Goal: Task Accomplishment & Management: Manage account settings

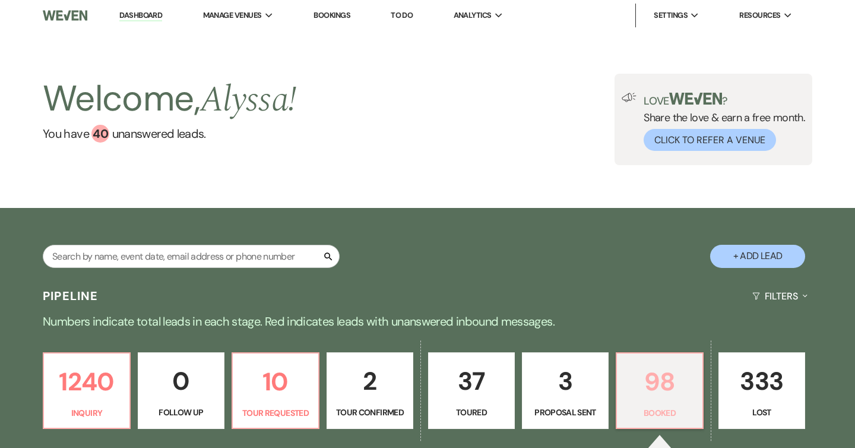
click at [626, 390] on p "98" at bounding box center [659, 382] width 71 height 40
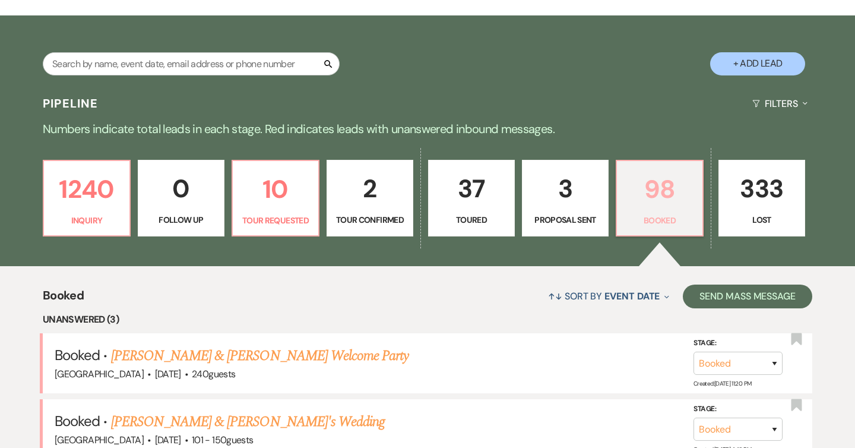
scroll to position [381, 0]
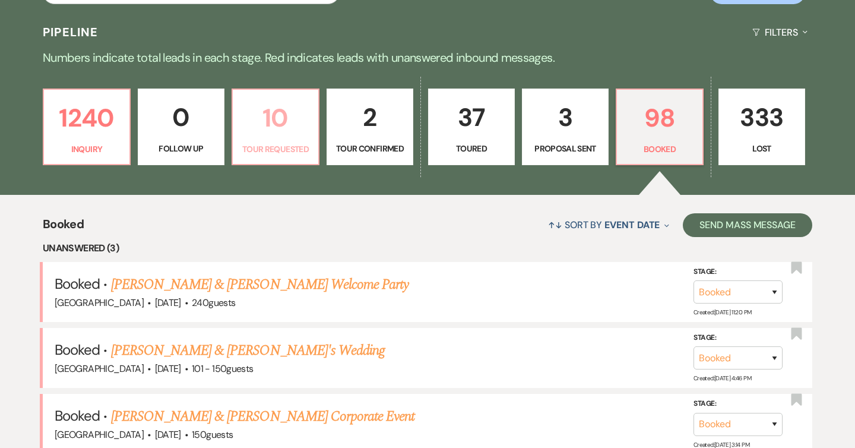
click at [289, 134] on p "10" at bounding box center [275, 118] width 71 height 40
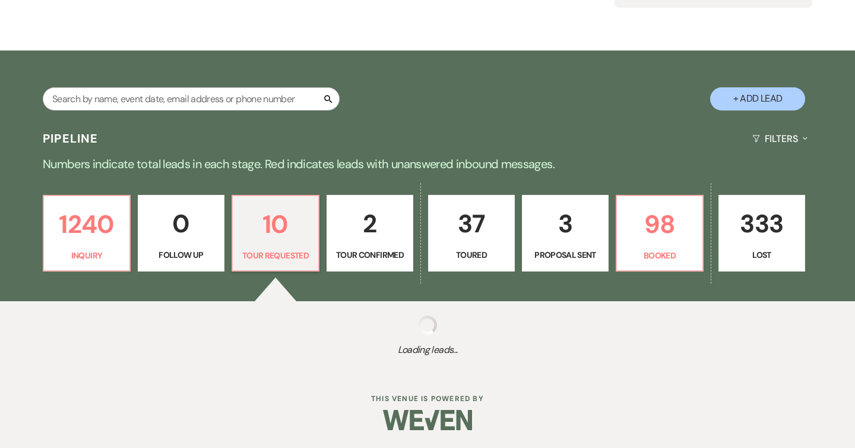
select select "2"
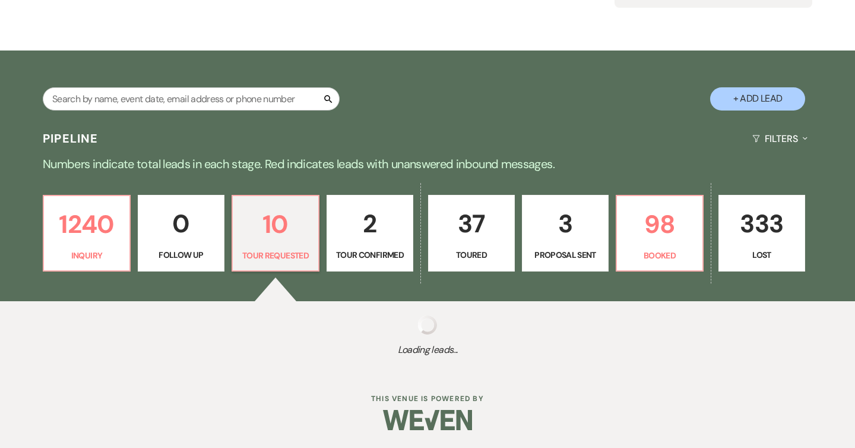
select select "2"
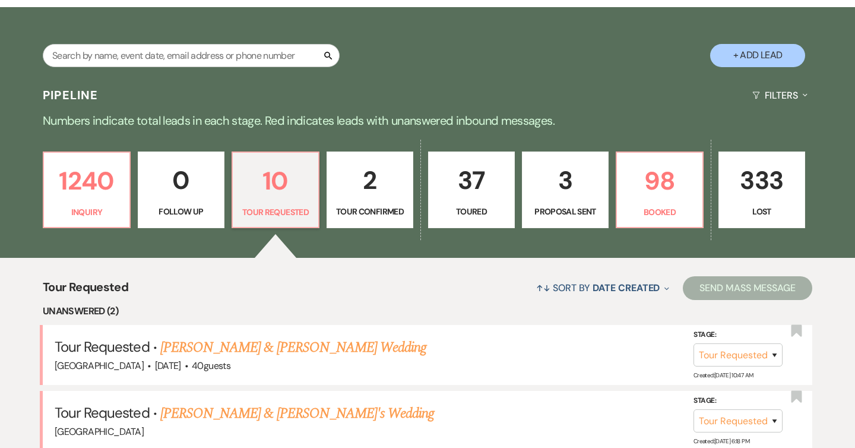
scroll to position [94, 0]
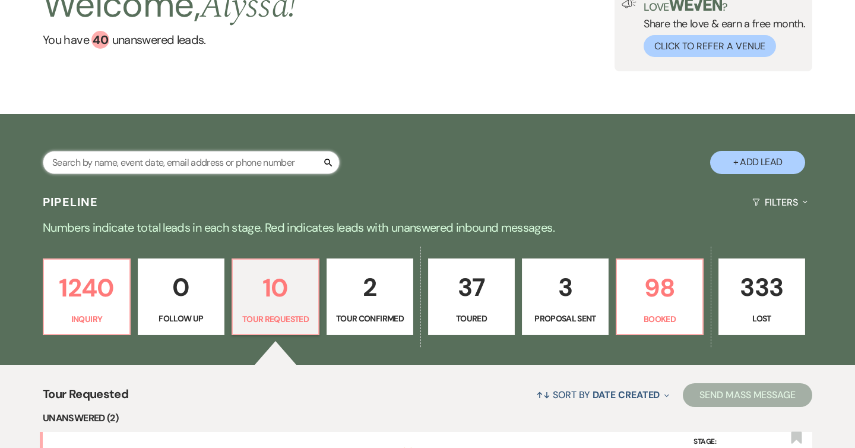
click at [220, 166] on input "text" at bounding box center [191, 162] width 297 height 23
type input "[PERSON_NAME]"
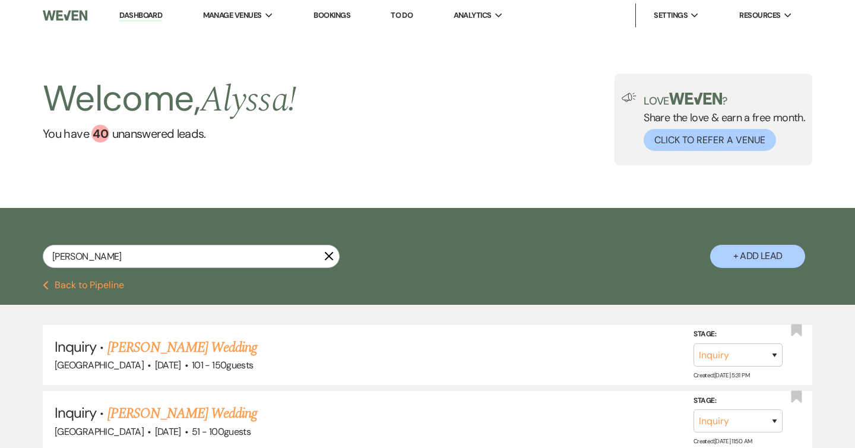
click at [147, 23] on li "Dashboard" at bounding box center [140, 16] width 55 height 24
click at [147, 15] on link "Dashboard" at bounding box center [140, 15] width 43 height 11
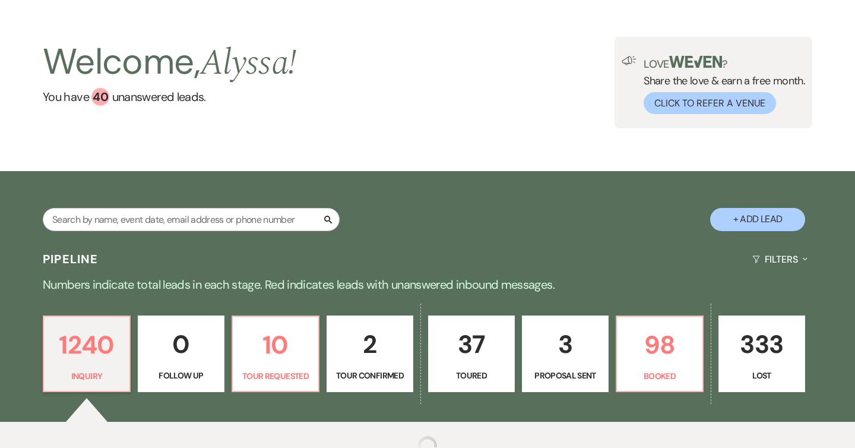
scroll to position [108, 0]
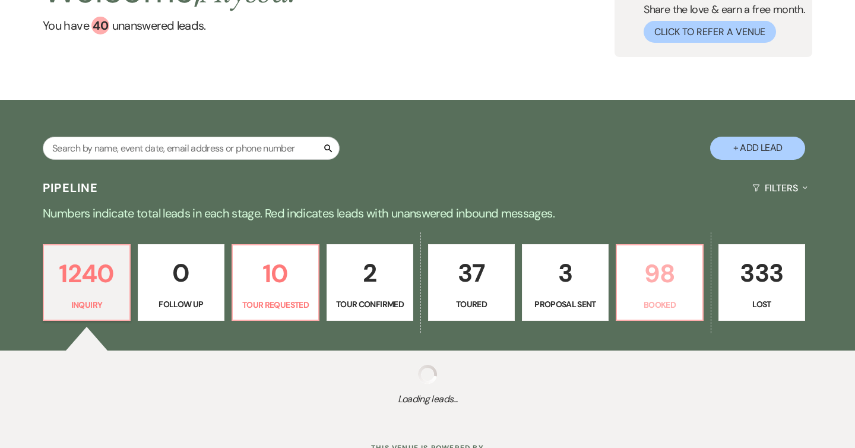
click at [669, 254] on p "98" at bounding box center [659, 274] width 71 height 40
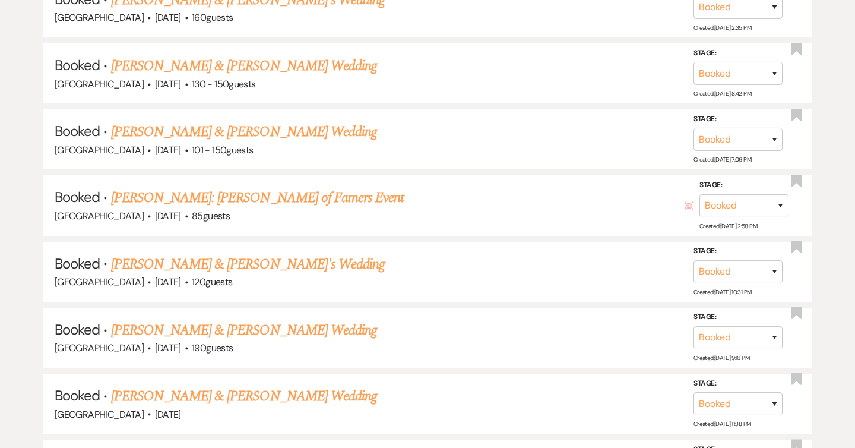
scroll to position [847, 0]
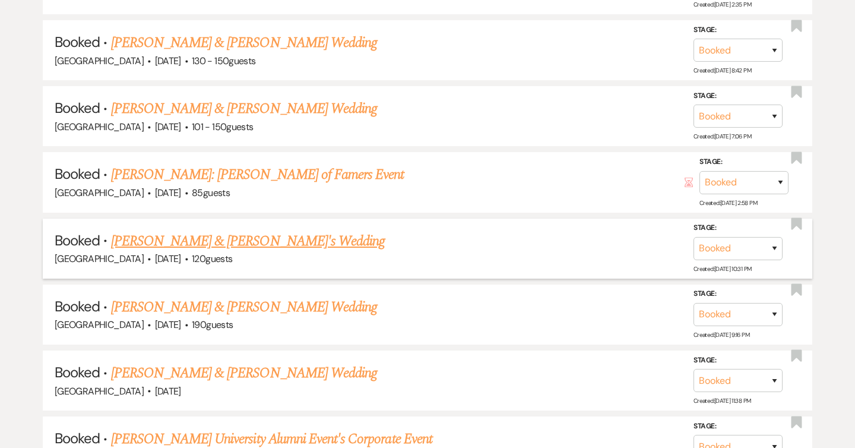
click at [281, 241] on link "[PERSON_NAME] & [PERSON_NAME]'s Wedding" at bounding box center [248, 240] width 274 height 21
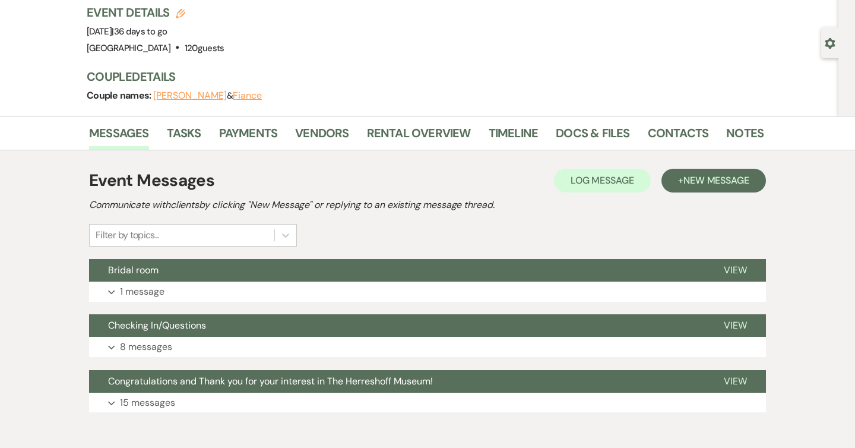
scroll to position [138, 0]
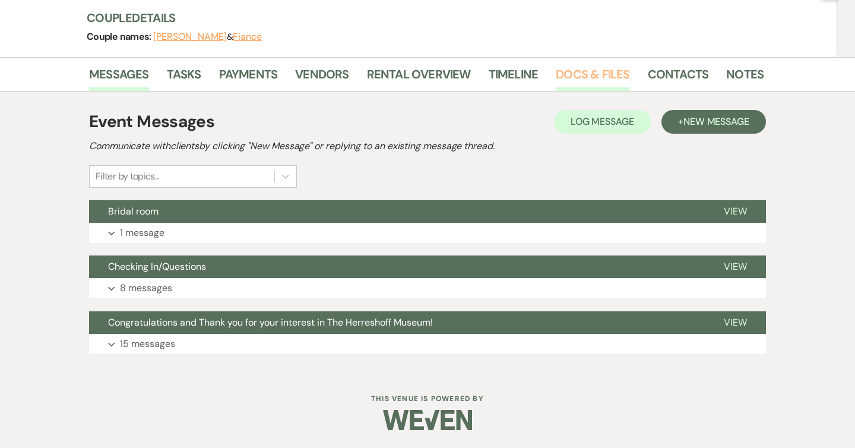
click at [594, 81] on link "Docs & Files" at bounding box center [593, 78] width 74 height 26
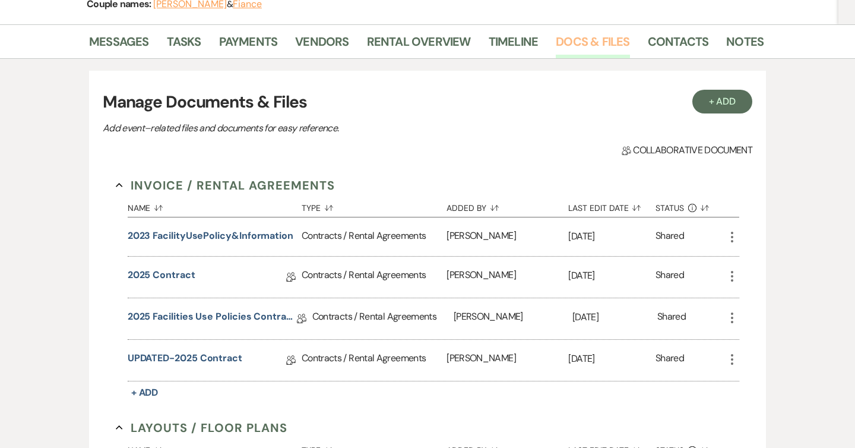
scroll to position [184, 0]
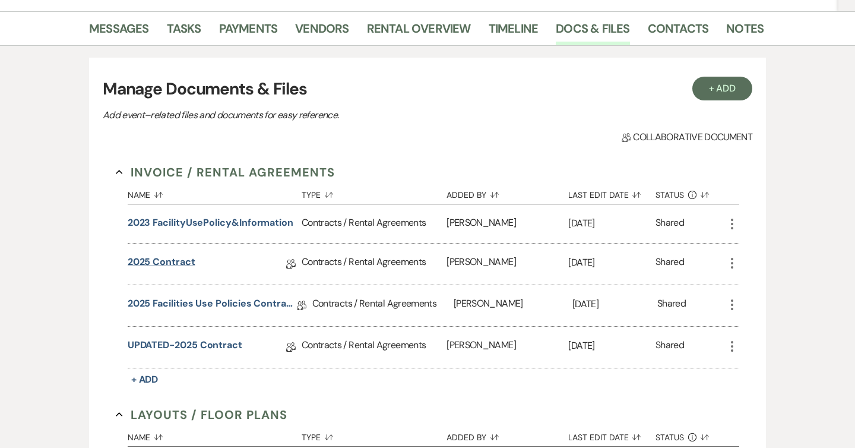
click at [189, 262] on link "2025 Contract" at bounding box center [162, 264] width 68 height 18
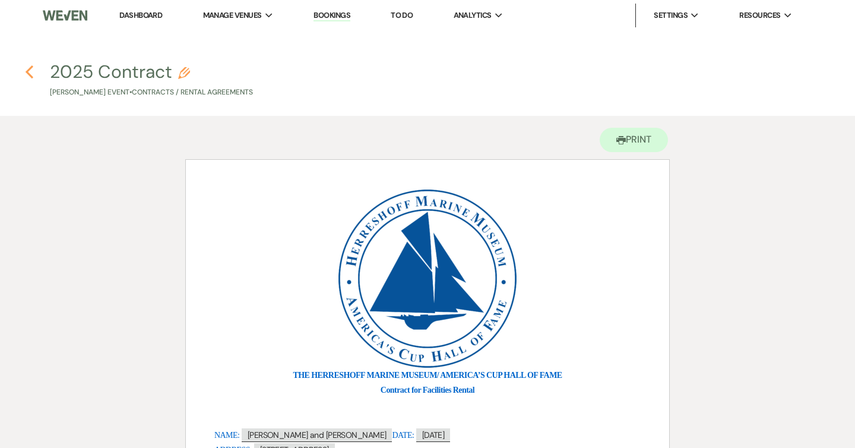
click at [31, 72] on icon "Previous" at bounding box center [29, 72] width 9 height 14
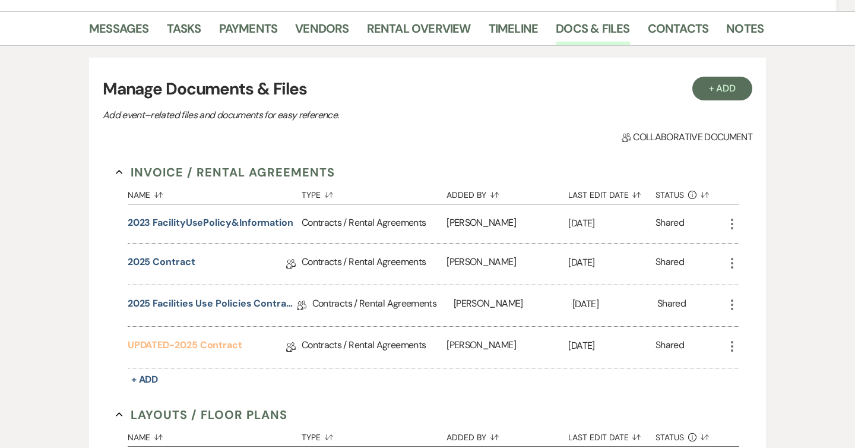
click at [206, 346] on link "UPDATED-2025 Contract" at bounding box center [185, 347] width 115 height 18
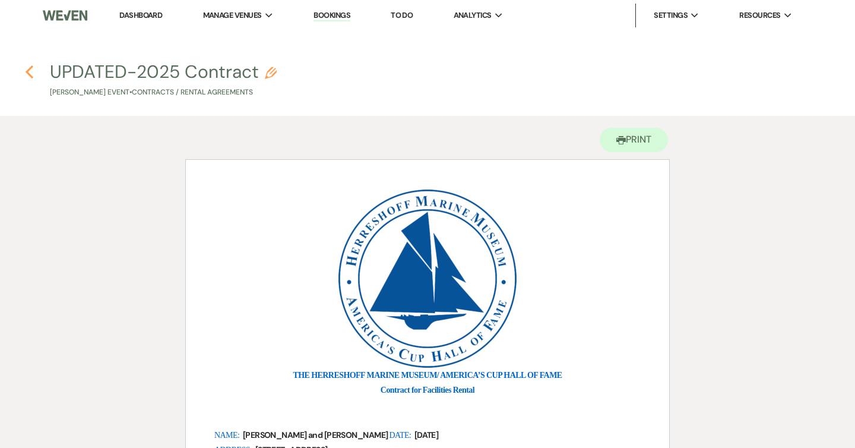
click at [29, 72] on icon "Previous" at bounding box center [29, 72] width 9 height 14
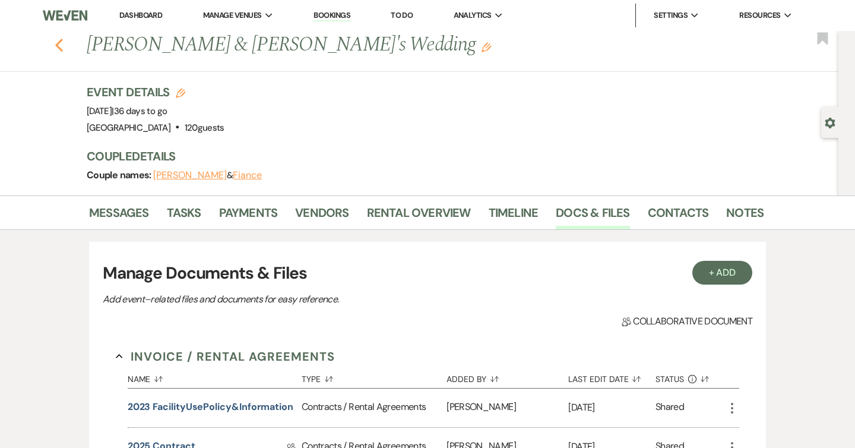
click at [62, 40] on use "button" at bounding box center [59, 45] width 8 height 13
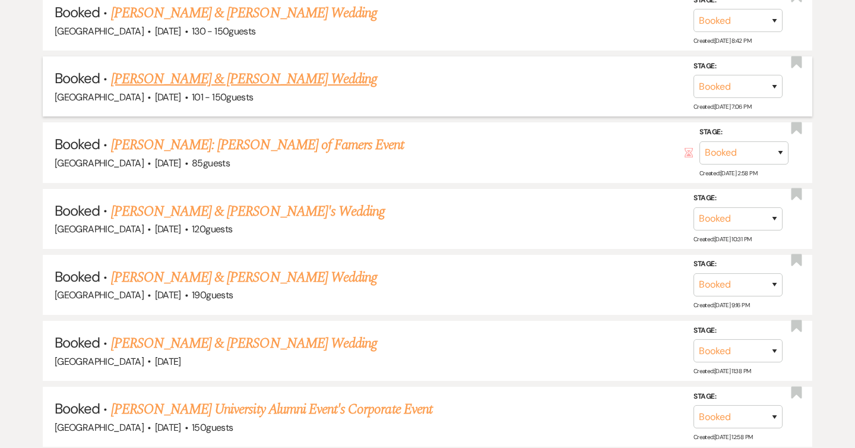
scroll to position [876, 0]
